Goal: Task Accomplishment & Management: Manage account settings

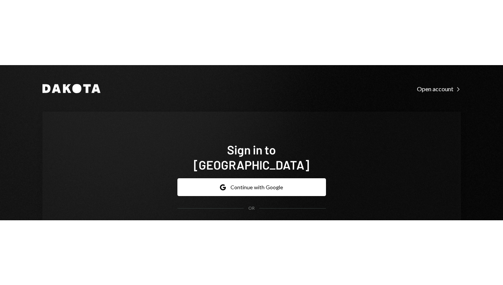
scroll to position [6, 0]
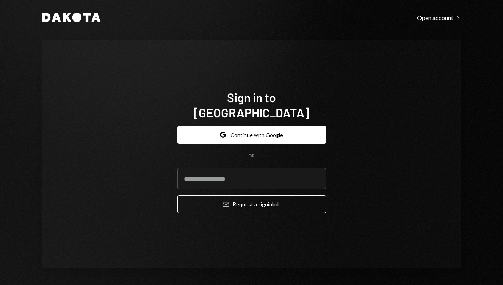
click at [205, 155] on form "Google Continue with Google OR Email Request a sign in link" at bounding box center [251, 170] width 149 height 88
click at [205, 155] on input "email" at bounding box center [251, 178] width 149 height 21
type input "**********"
click at [177, 155] on button "Email Request a sign in link" at bounding box center [251, 205] width 149 height 18
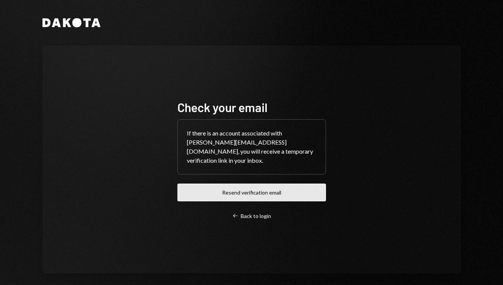
click at [255, 155] on button "Resend verification email" at bounding box center [251, 193] width 149 height 18
